Goal: Information Seeking & Learning: Learn about a topic

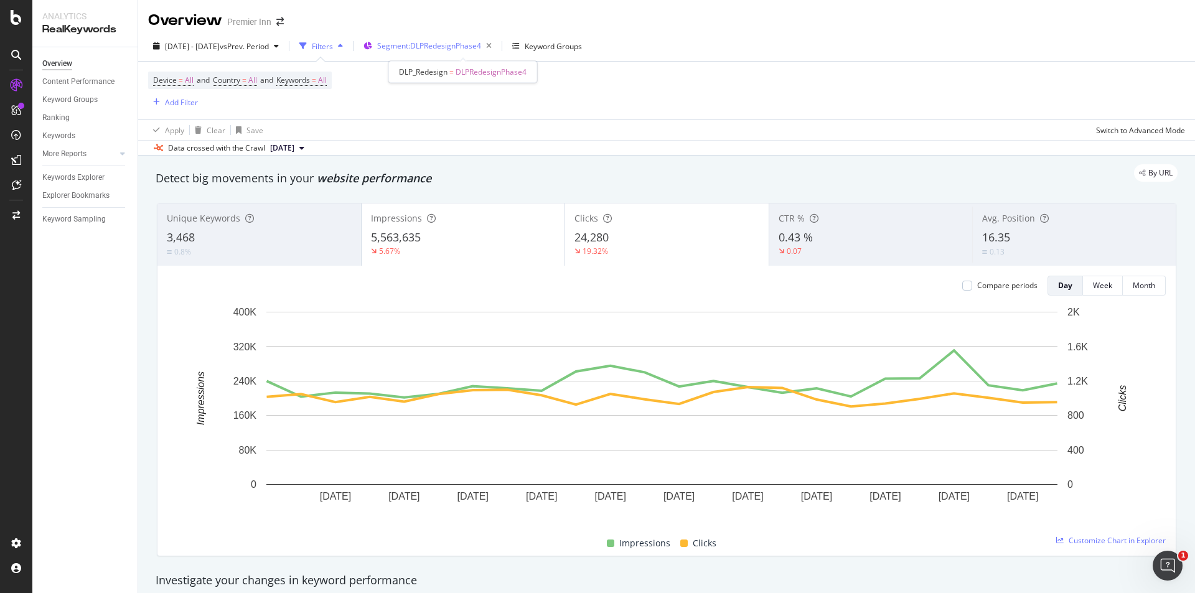
click at [453, 39] on div "Segment: DLPRedesignPhase4" at bounding box center [436, 45] width 119 height 17
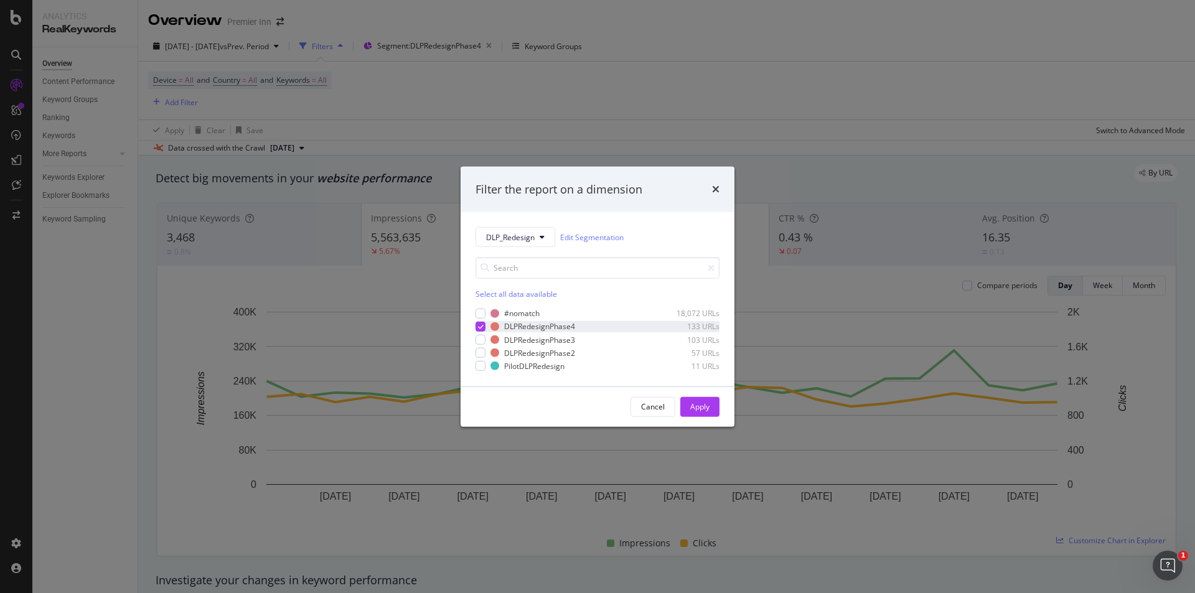
click at [482, 329] on icon "modal" at bounding box center [481, 327] width 6 height 6
click at [500, 228] on button "DLP_Redesign" at bounding box center [515, 237] width 80 height 20
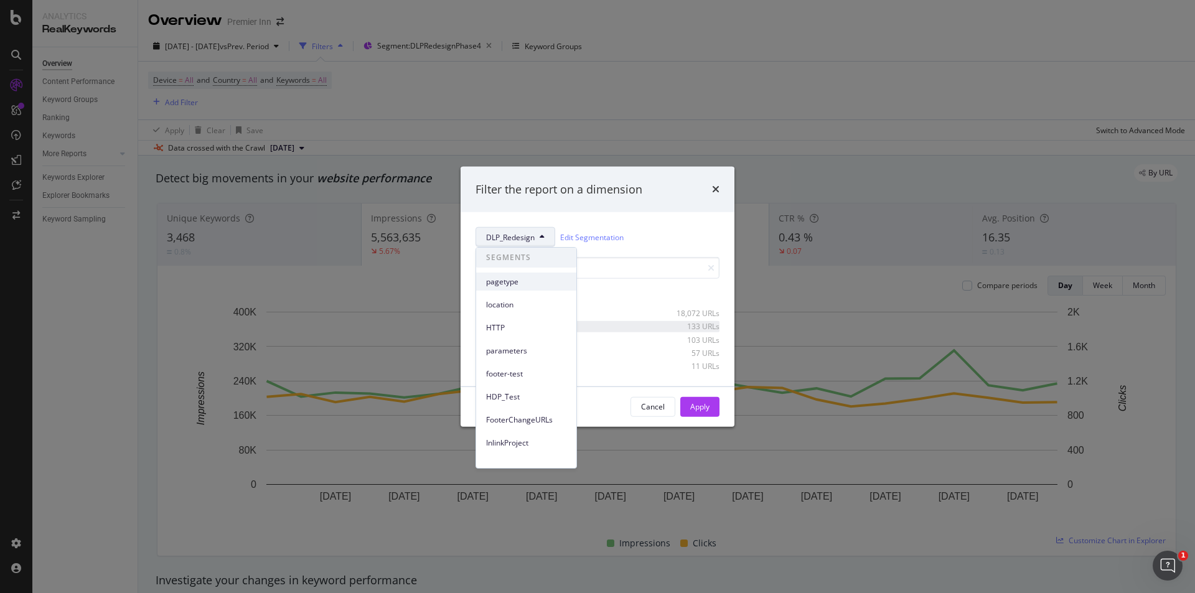
click at [499, 289] on div "pagetype" at bounding box center [526, 282] width 100 height 18
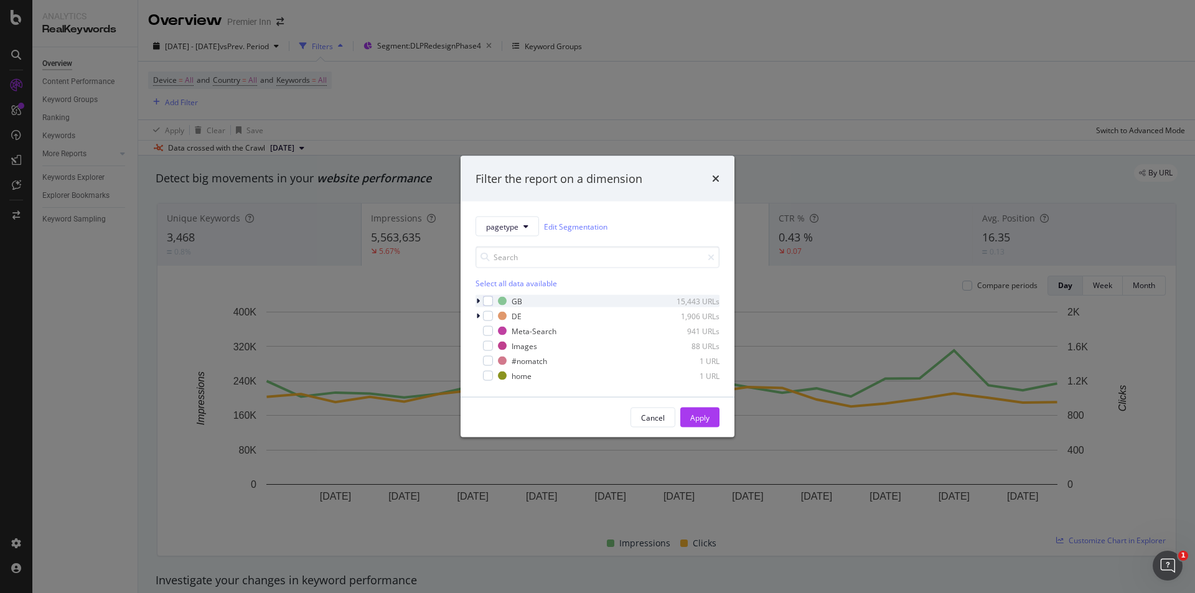
click at [479, 300] on icon "modal" at bounding box center [478, 300] width 4 height 7
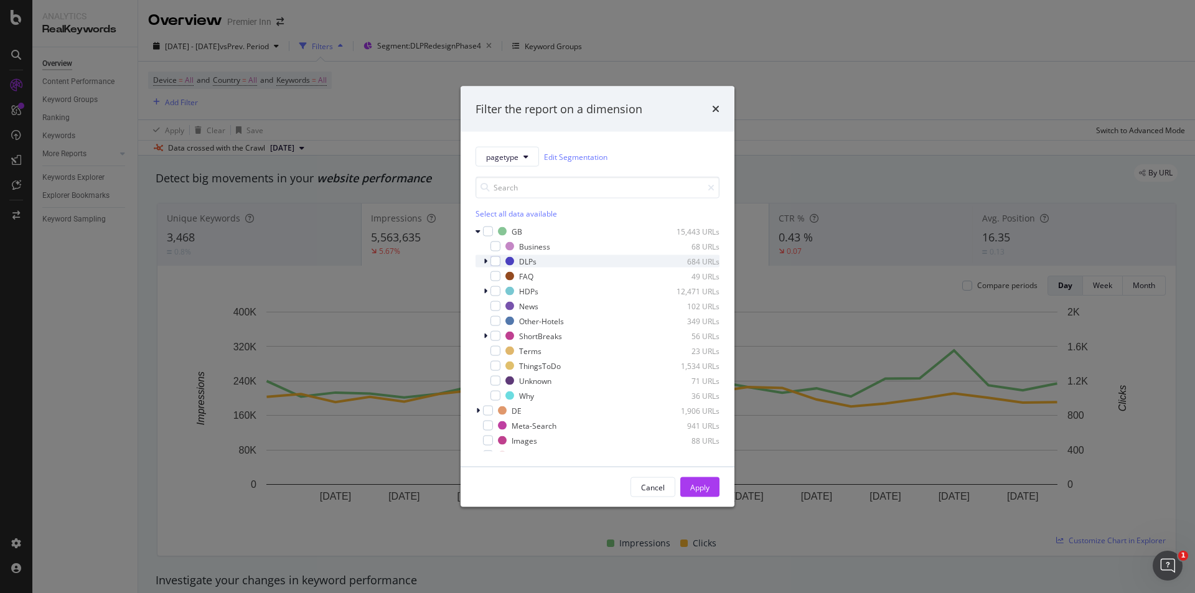
click at [488, 260] on div "modal" at bounding box center [486, 261] width 7 height 12
click at [498, 260] on div "modal" at bounding box center [495, 261] width 10 height 10
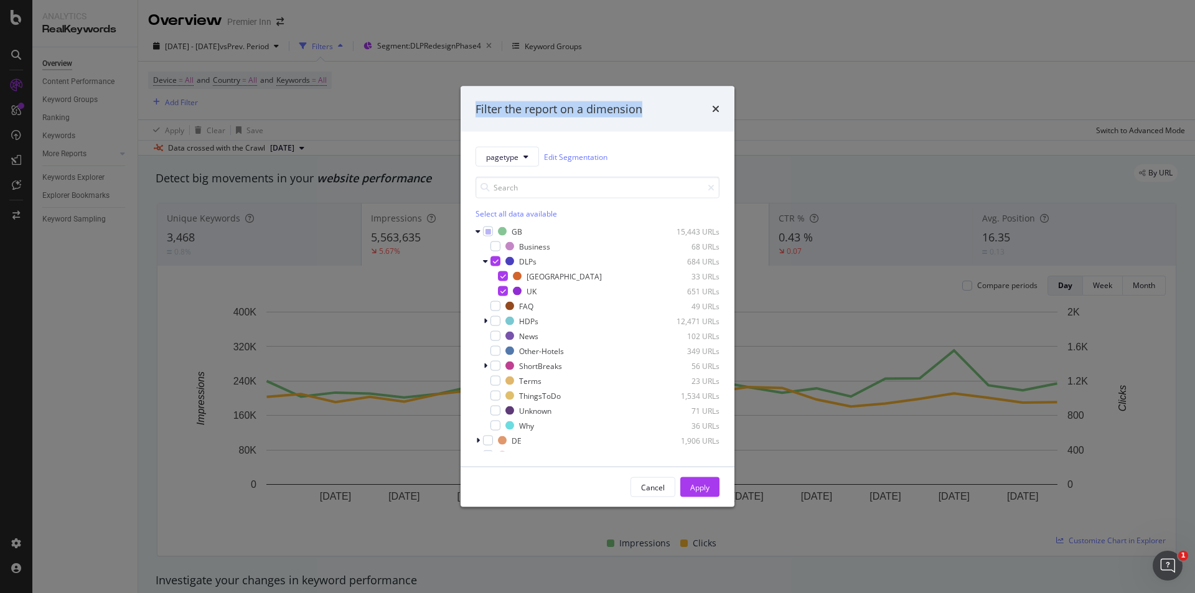
drag, startPoint x: 659, startPoint y: 105, endPoint x: 821, endPoint y: 128, distance: 164.1
click at [821, 128] on div "Filter the report on a dimension pagetype Edit Segmentation Select all data ava…" at bounding box center [597, 296] width 1195 height 593
click at [693, 484] on div "Apply" at bounding box center [699, 487] width 19 height 11
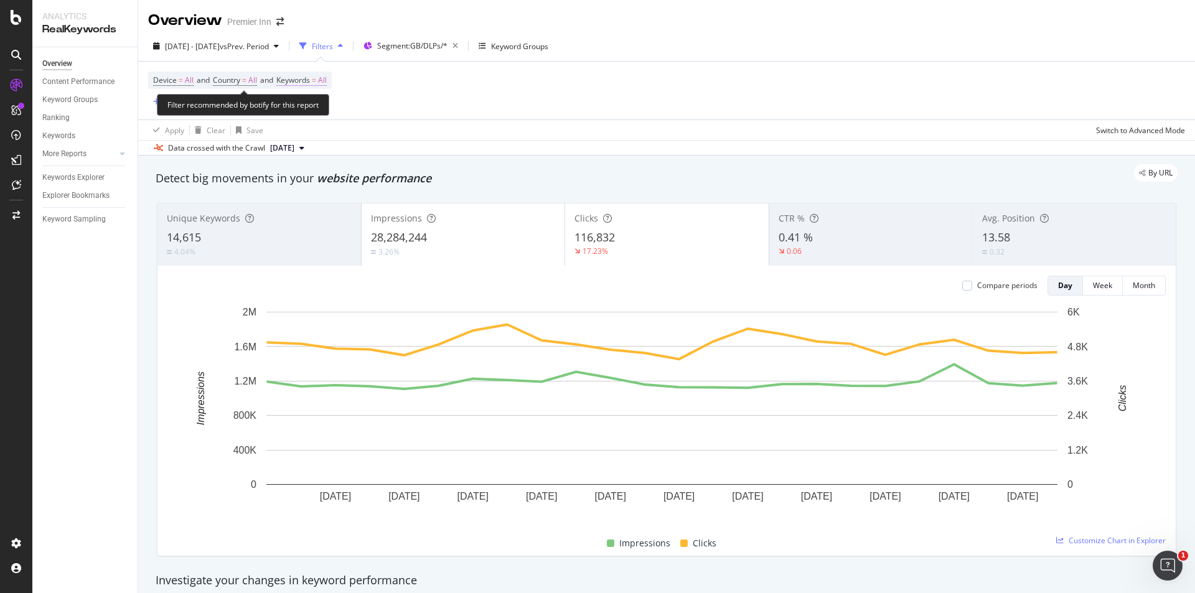
click at [316, 78] on span "=" at bounding box center [314, 80] width 4 height 11
click at [311, 103] on div "All" at bounding box center [308, 109] width 29 height 19
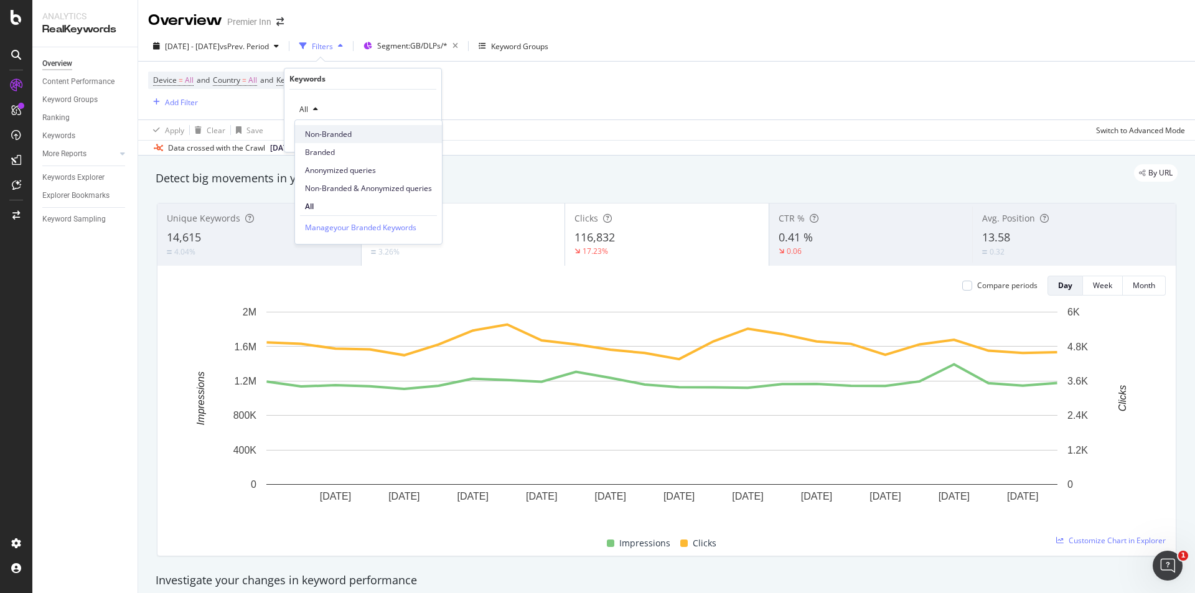
click at [335, 138] on span "Non-Branded" at bounding box center [368, 134] width 127 height 11
click at [422, 139] on div "Apply" at bounding box center [421, 136] width 19 height 11
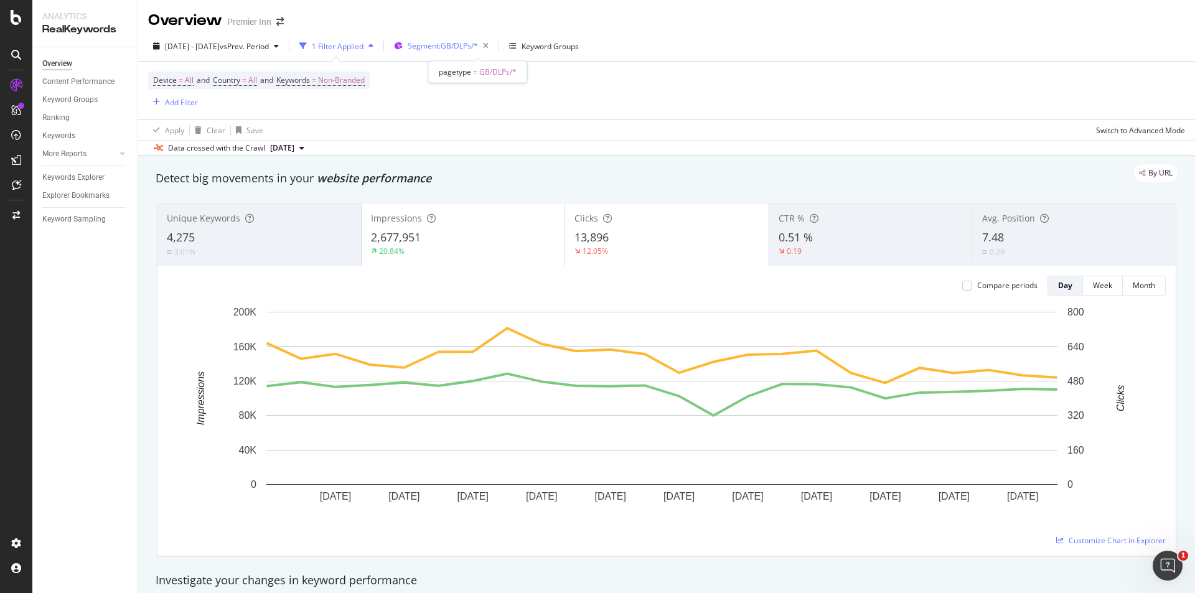
click at [478, 42] on span "Segment: GB/DLPs/*" at bounding box center [443, 45] width 70 height 11
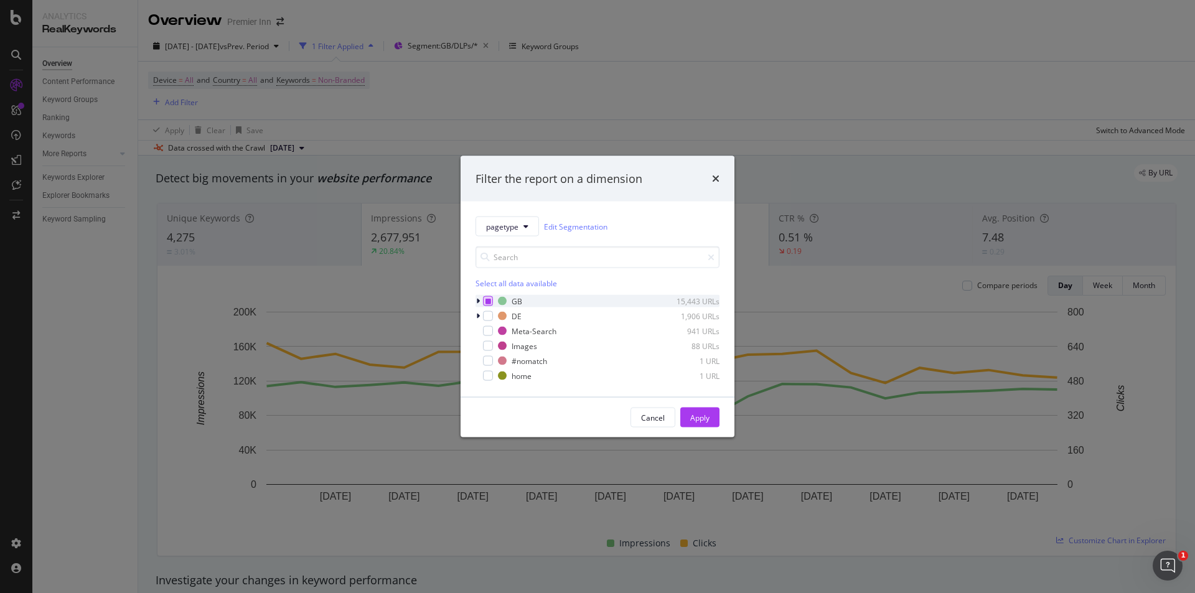
click at [486, 296] on div "modal" at bounding box center [488, 301] width 10 height 10
click at [487, 300] on icon "modal" at bounding box center [488, 301] width 6 height 6
click at [514, 225] on span "pagetype" at bounding box center [502, 226] width 32 height 11
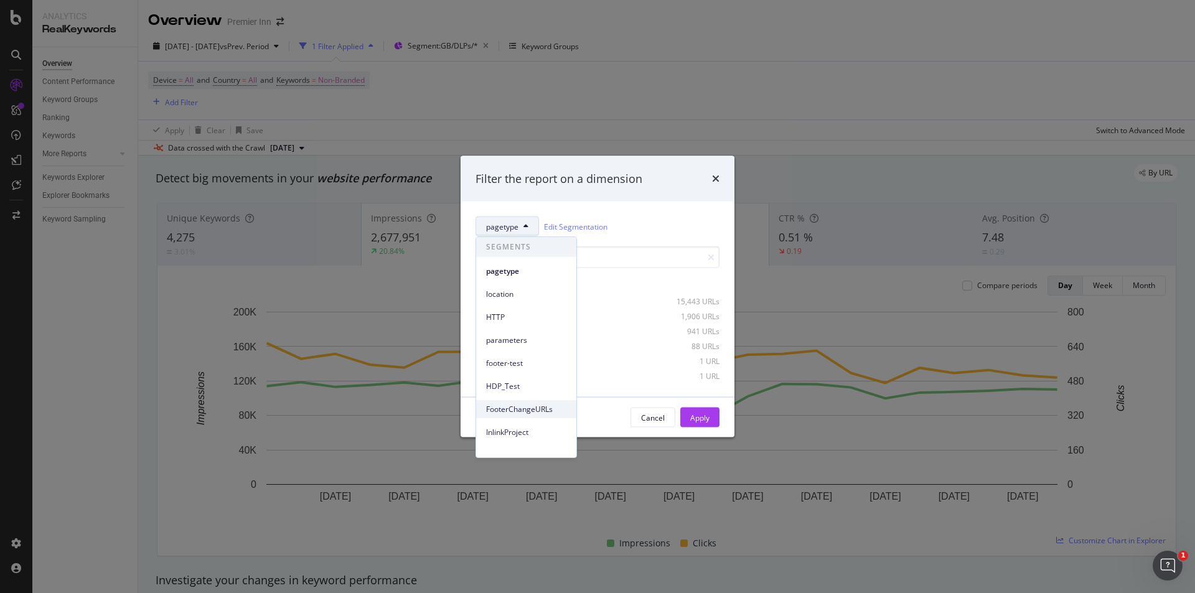
scroll to position [78, 0]
click at [508, 375] on span "DLP_Redesign" at bounding box center [526, 377] width 80 height 11
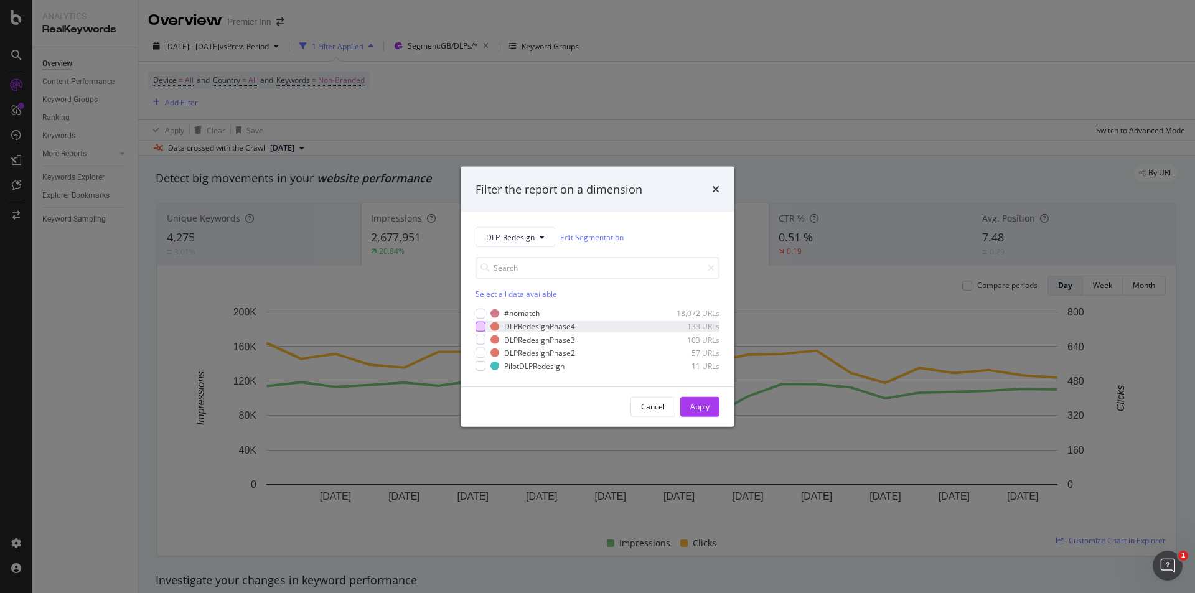
click at [480, 324] on div "modal" at bounding box center [480, 327] width 10 height 10
click at [691, 394] on div "Cancel Apply" at bounding box center [598, 407] width 274 height 40
click at [693, 400] on div "Apply" at bounding box center [699, 407] width 19 height 19
